Goal: Transaction & Acquisition: Purchase product/service

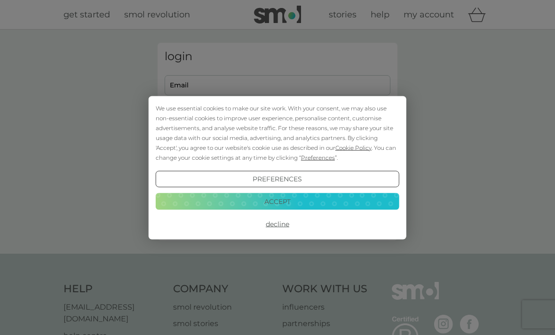
click at [267, 225] on button "Decline" at bounding box center [278, 224] width 244 height 17
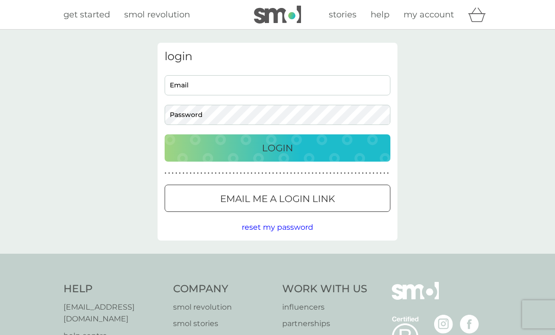
click at [186, 81] on input "Email" at bounding box center [278, 85] width 226 height 20
type input "kayeastles@btinternet.com"
click at [277, 148] on button "Login" at bounding box center [278, 147] width 226 height 27
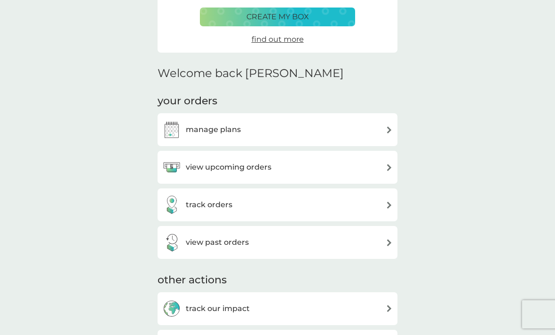
scroll to position [176, 0]
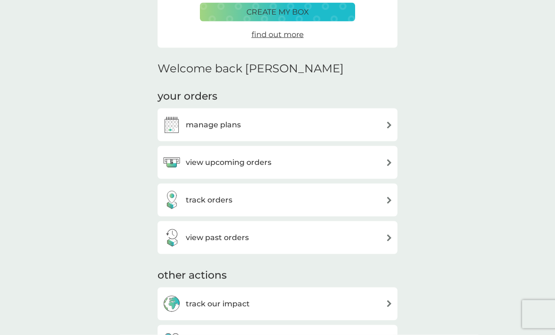
click at [390, 162] on img at bounding box center [388, 162] width 7 height 7
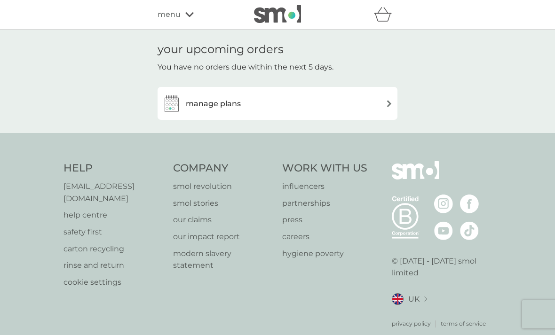
click at [384, 106] on div "manage plans" at bounding box center [277, 103] width 230 height 19
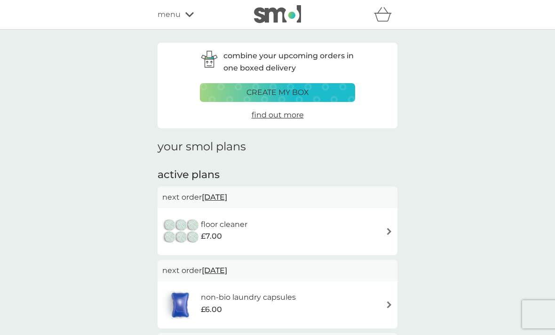
click at [189, 16] on icon at bounding box center [189, 14] width 8 height 5
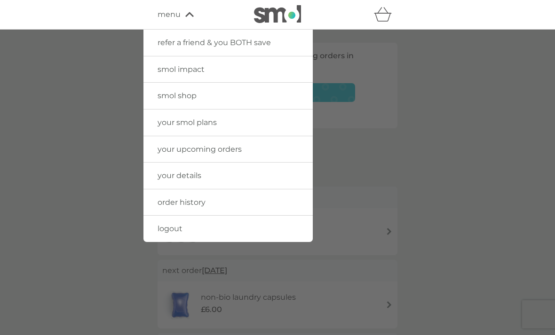
click at [158, 96] on span "smol shop" at bounding box center [176, 95] width 39 height 9
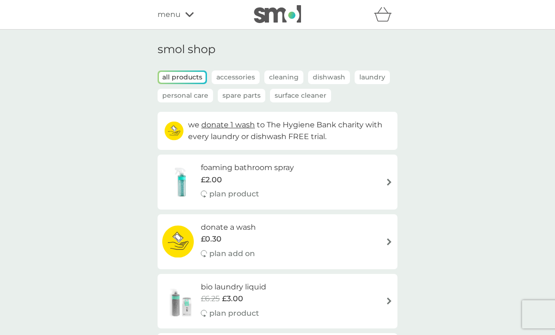
click at [245, 96] on p "Spare Parts" at bounding box center [241, 96] width 47 height 14
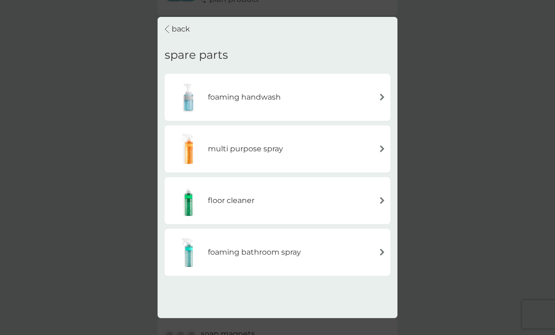
click at [385, 157] on div "multi purpose spray" at bounding box center [277, 149] width 216 height 33
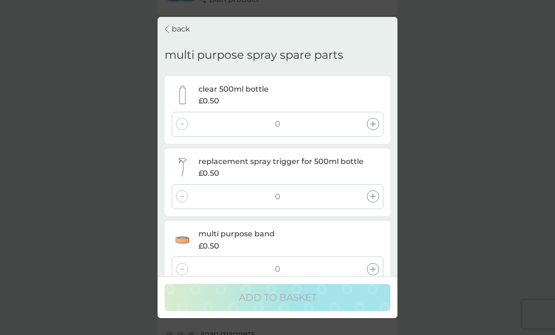
click at [174, 31] on p "back" at bounding box center [181, 29] width 18 height 12
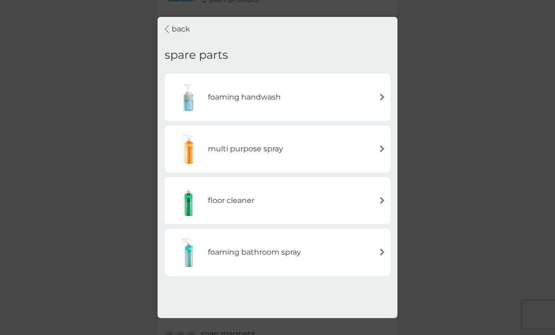
click at [173, 34] on p "back" at bounding box center [181, 29] width 18 height 12
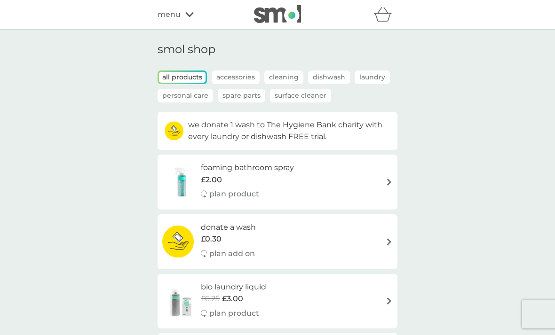
click at [181, 15] on div "menu" at bounding box center [197, 14] width 80 height 12
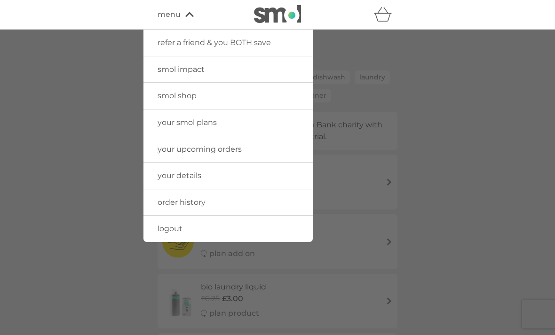
click at [169, 231] on span "logout" at bounding box center [169, 228] width 25 height 9
